Goal: Information Seeking & Learning: Understand process/instructions

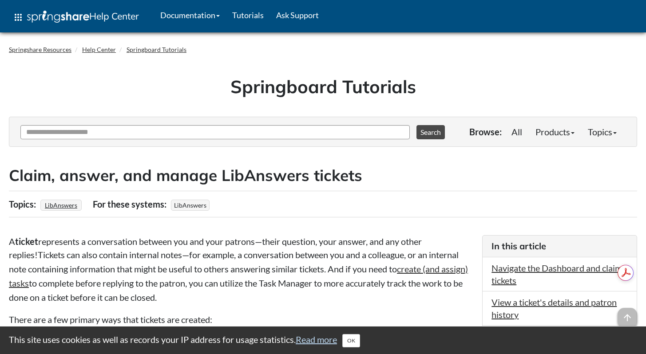
click at [400, 181] on h2 "Claim, answer, and manage LibAnswers tickets" at bounding box center [323, 176] width 628 height 22
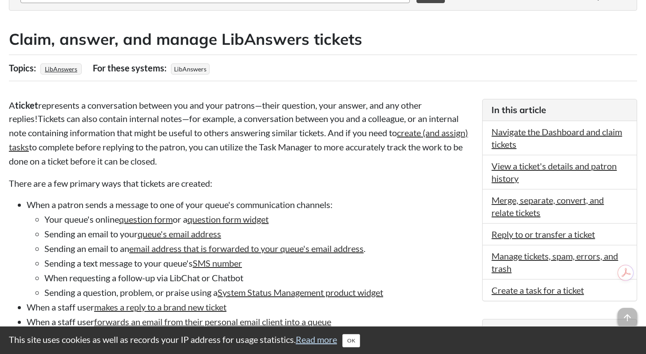
scroll to position [228, 0]
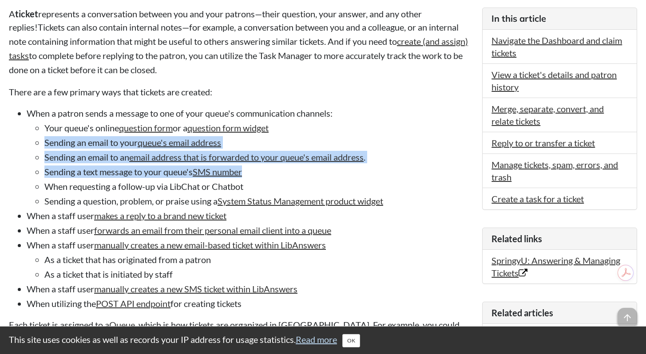
drag, startPoint x: 381, startPoint y: 123, endPoint x: 423, endPoint y: 173, distance: 64.6
click at [419, 172] on ul "Your queue's online question form or a question form widget Sending an email to…" at bounding box center [250, 165] width 447 height 86
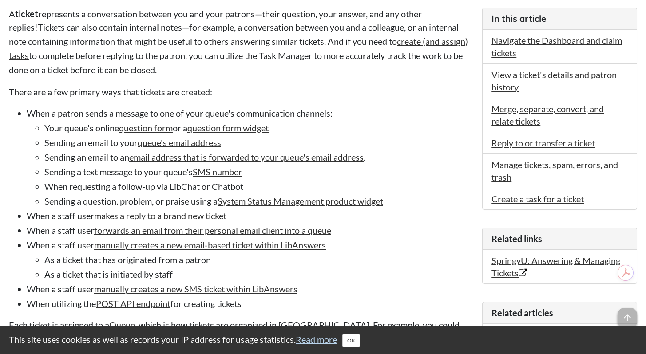
click at [425, 172] on li "Sending a text message to your queue's SMS number" at bounding box center [258, 172] width 429 height 12
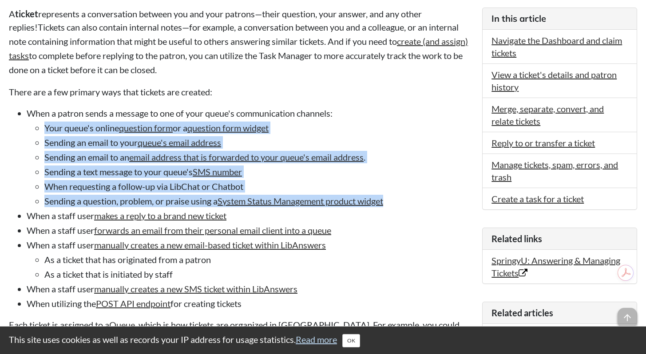
drag, startPoint x: 422, startPoint y: 124, endPoint x: 441, endPoint y: 213, distance: 91.7
click at [439, 207] on li "When a patron sends a message to one of your queue's communication channels: Yo…" at bounding box center [250, 157] width 447 height 100
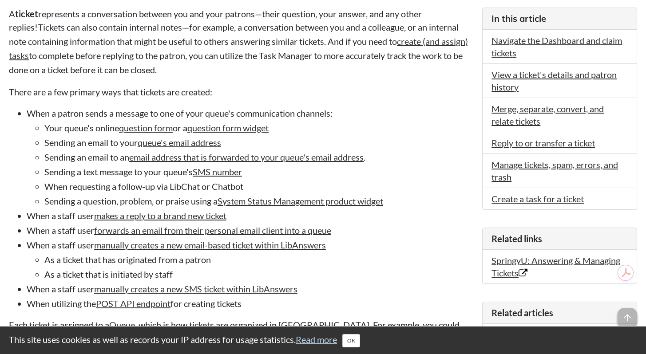
click at [441, 214] on li "When a staff user makes a reply to a brand new ticket" at bounding box center [250, 216] width 447 height 12
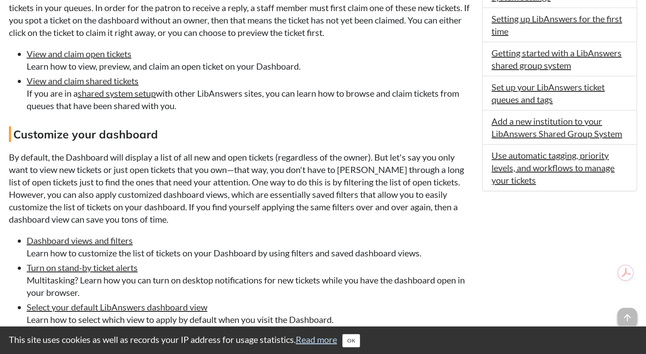
scroll to position [582, 0]
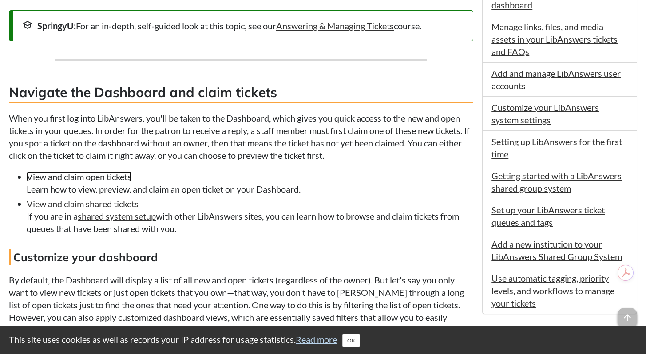
click at [85, 176] on link "View and claim open tickets" at bounding box center [79, 176] width 105 height 11
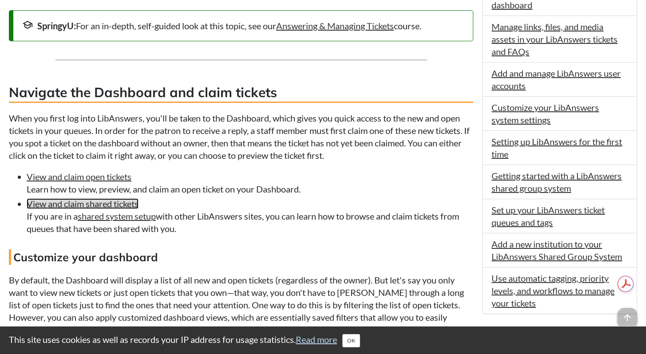
click at [95, 201] on link "View and claim shared tickets" at bounding box center [83, 203] width 112 height 11
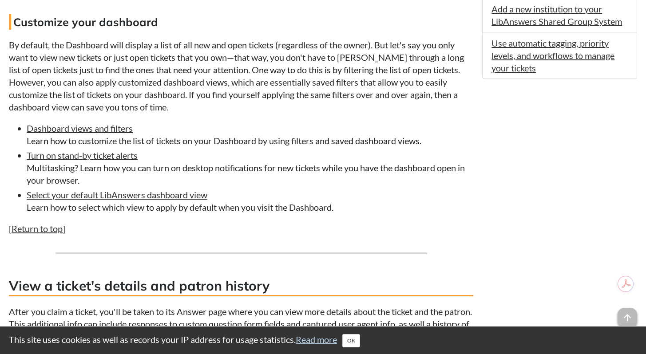
scroll to position [806, 0]
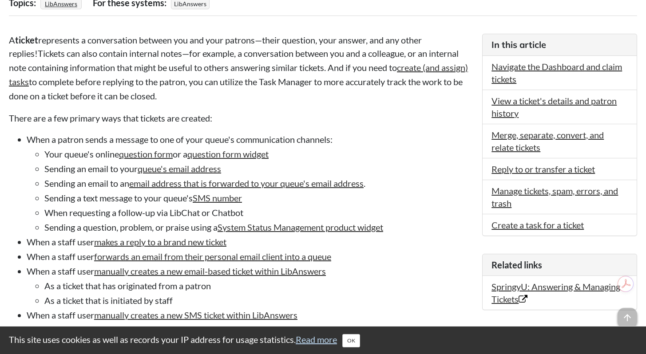
scroll to position [0, 0]
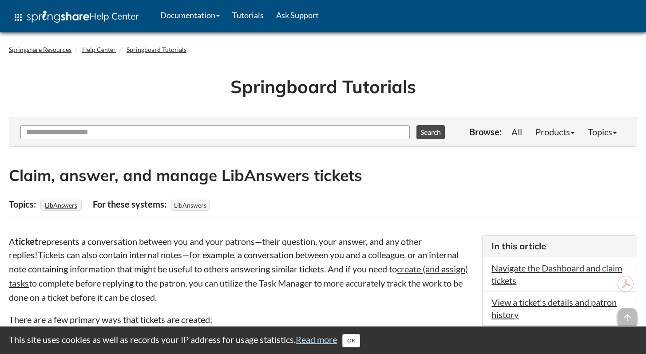
click at [245, 169] on h2 "Claim, answer, and manage LibAnswers tickets" at bounding box center [323, 176] width 628 height 22
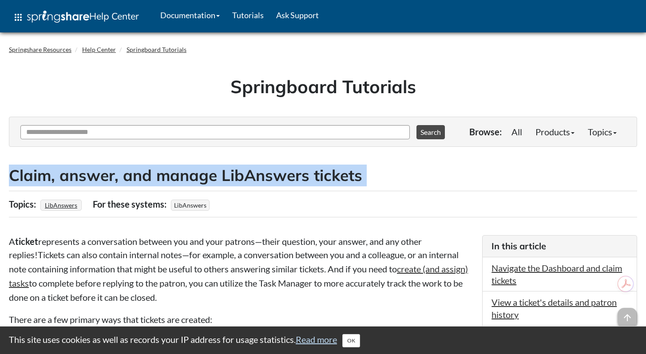
click at [245, 169] on h2 "Claim, answer, and manage LibAnswers tickets" at bounding box center [323, 176] width 628 height 22
copy div "Claim, answer, and manage LibAnswers tickets"
